Goal: Entertainment & Leisure: Consume media (video, audio)

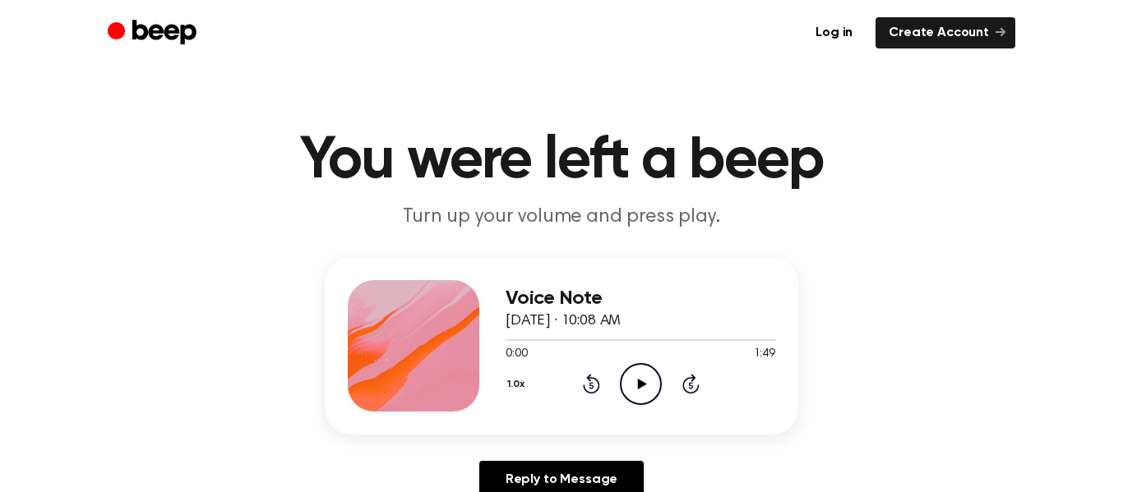
click at [634, 386] on icon "Play Audio" at bounding box center [641, 384] width 42 height 42
click at [651, 377] on icon "Play Audio" at bounding box center [641, 384] width 42 height 42
click at [641, 388] on icon "Play Audio" at bounding box center [641, 384] width 42 height 42
